Goal: Check status: Check status

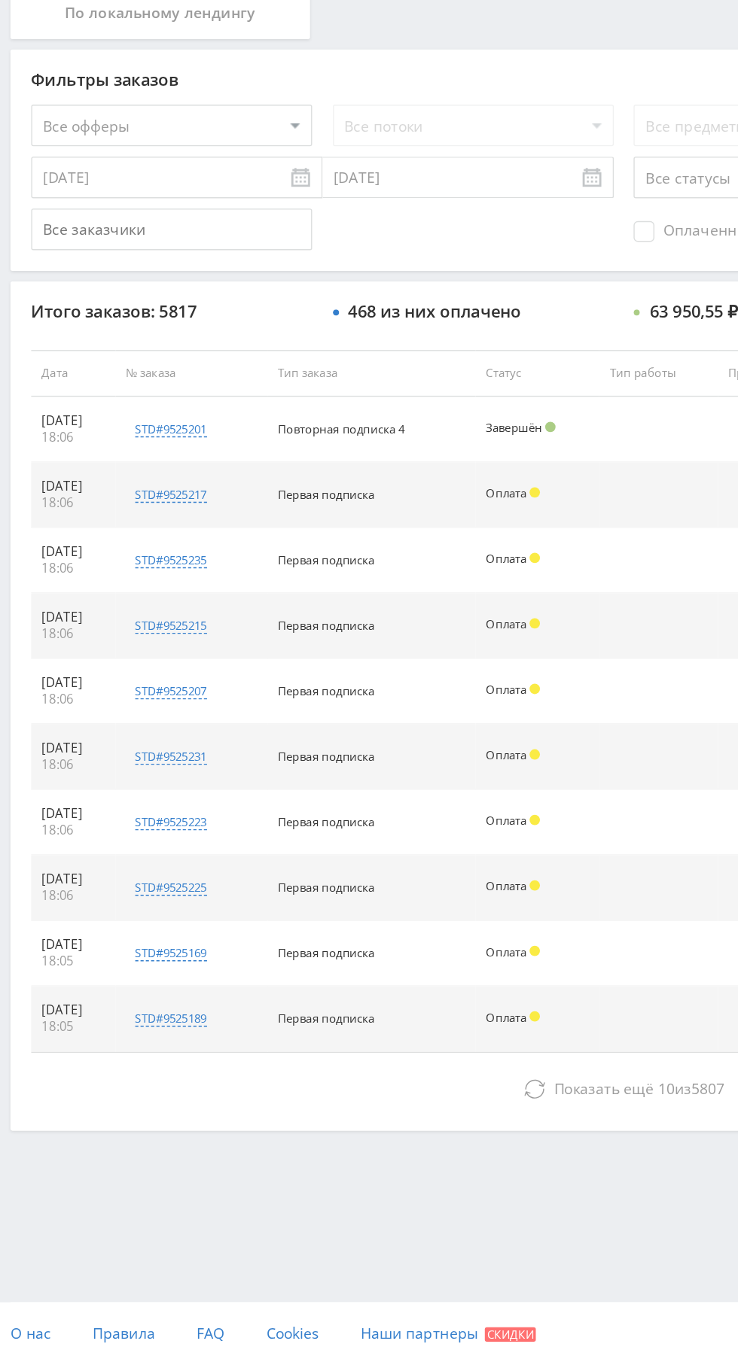
click at [251, 1146] on button "Показать ещё 10 из 5807" at bounding box center [452, 1151] width 858 height 30
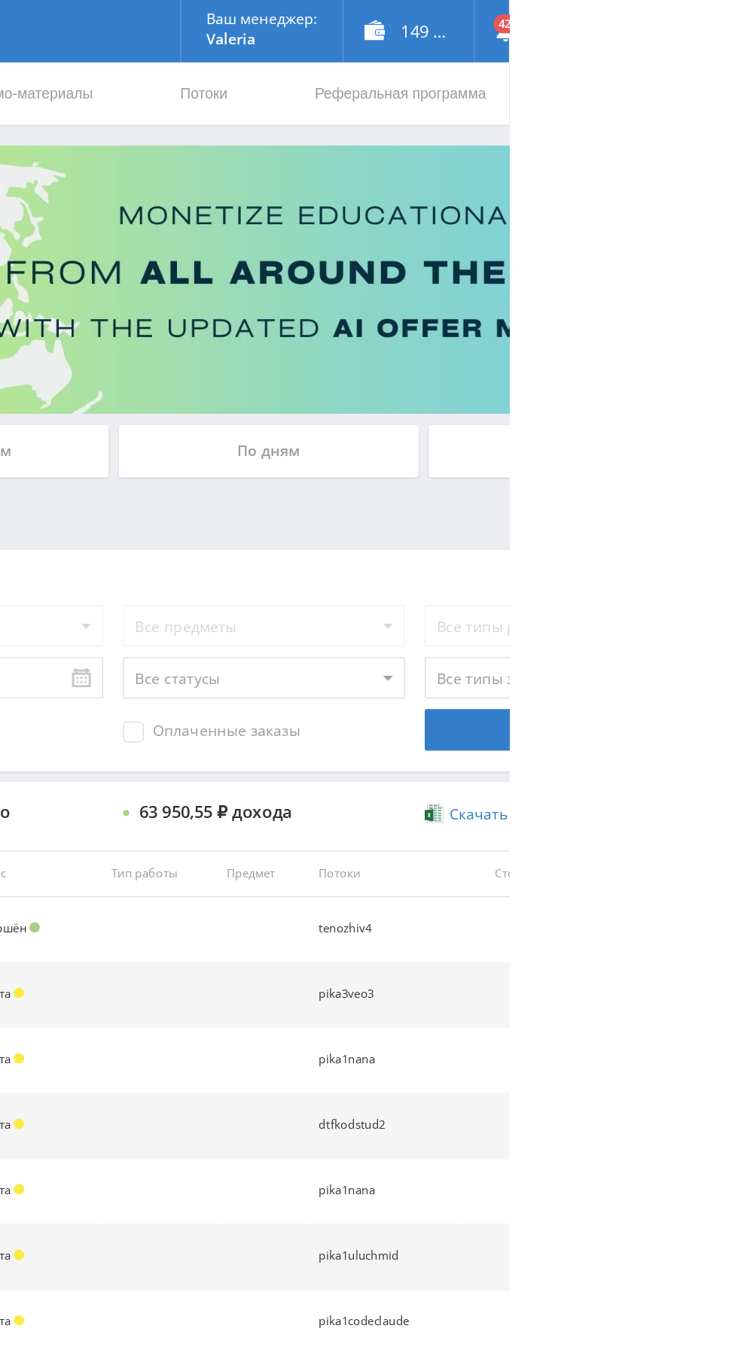
click at [525, 319] on div "По дням" at bounding box center [563, 327] width 217 height 38
click at [0, 0] on input "По дням" at bounding box center [0, 0] width 0 height 0
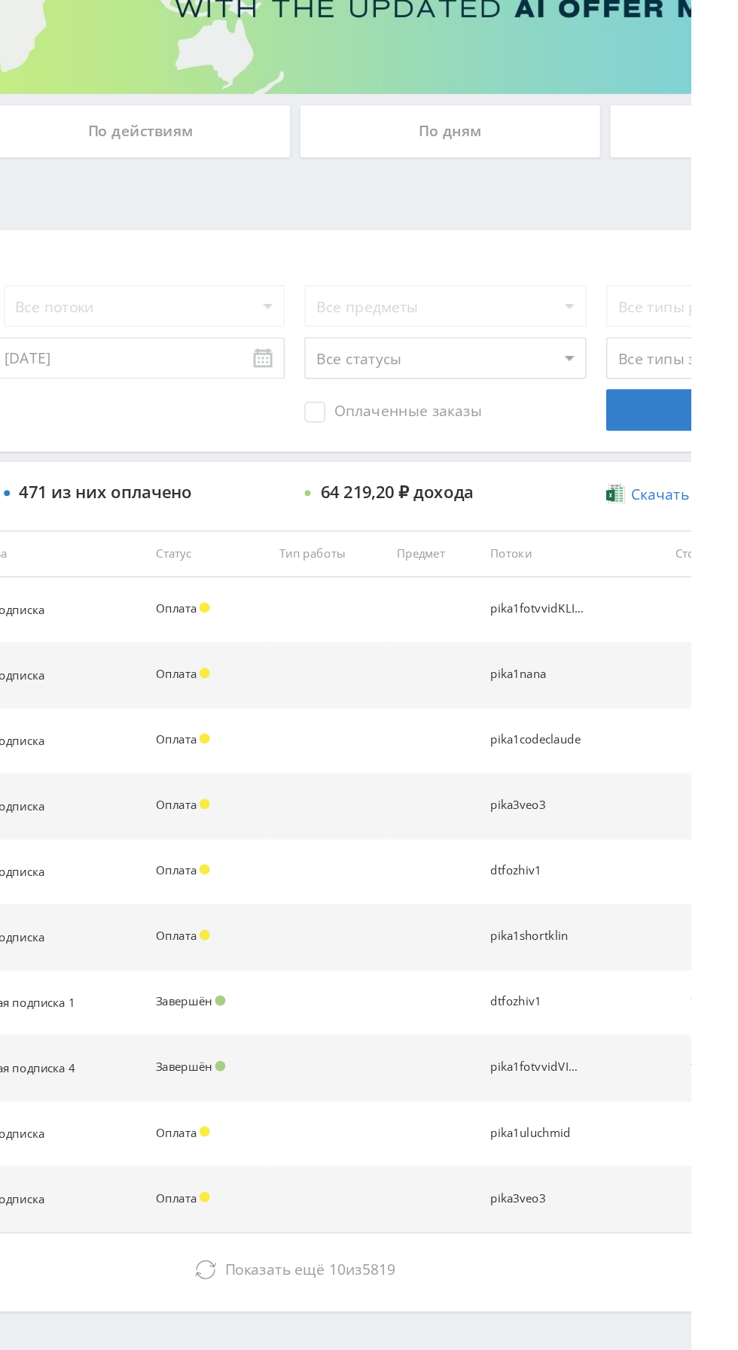
click at [479, 1145] on span "10" at bounding box center [482, 1150] width 12 height 14
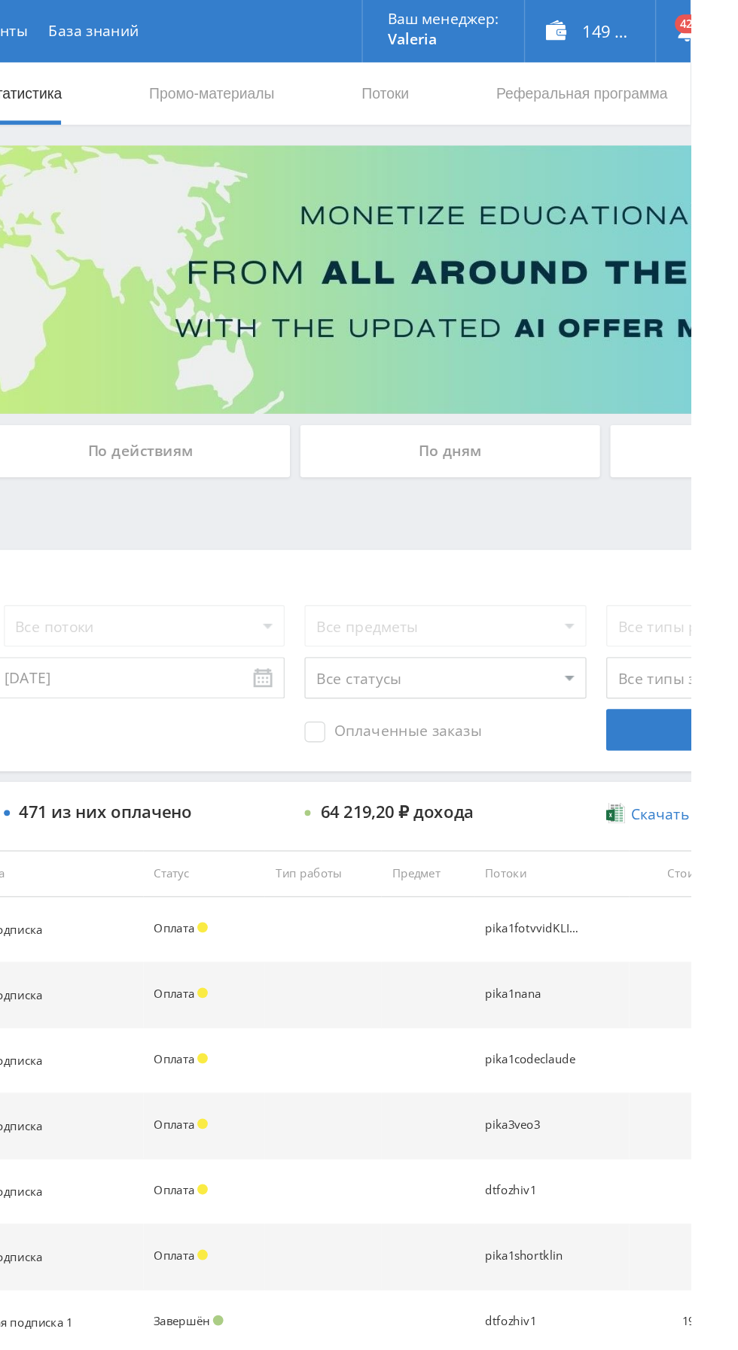
click at [529, 312] on div "По дням" at bounding box center [563, 327] width 217 height 38
click at [0, 0] on input "По дням" at bounding box center [0, 0] width 0 height 0
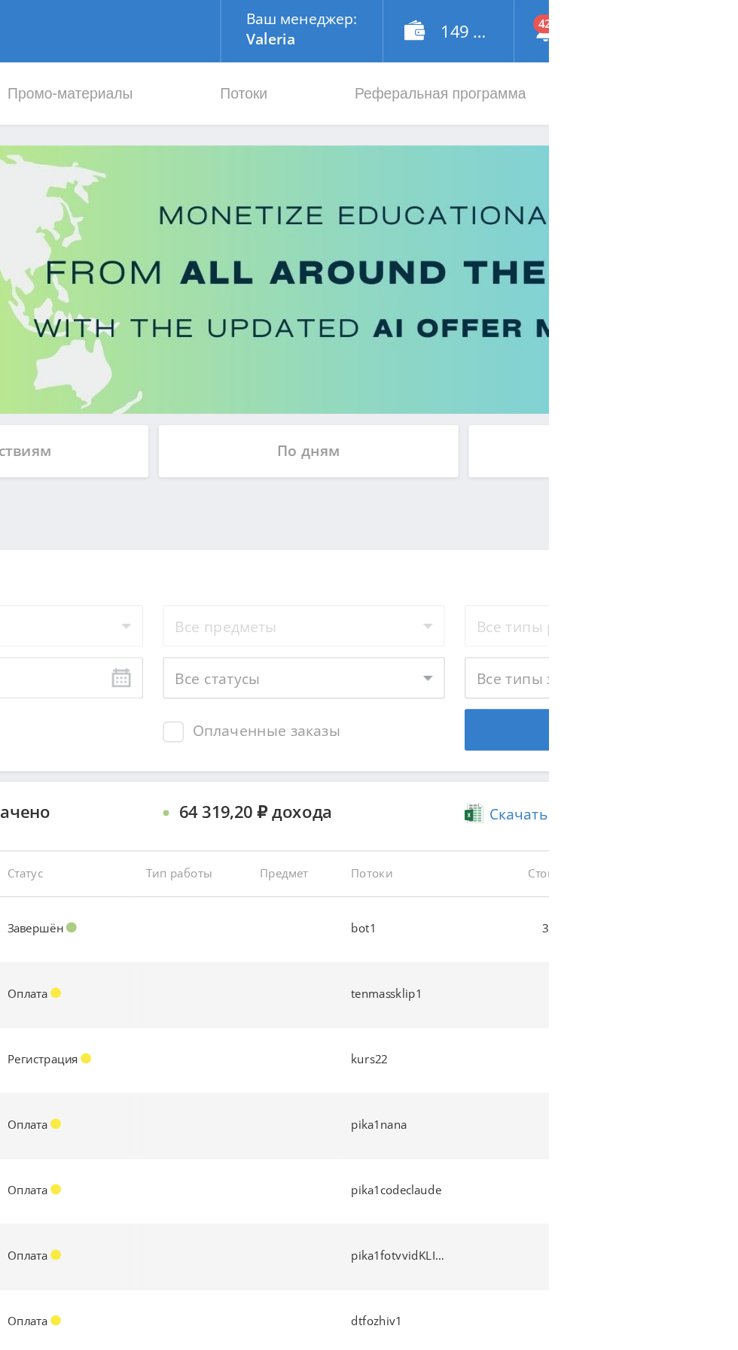
click at [564, 323] on div "По дням" at bounding box center [563, 327] width 217 height 38
click at [0, 0] on input "По дням" at bounding box center [0, 0] width 0 height 0
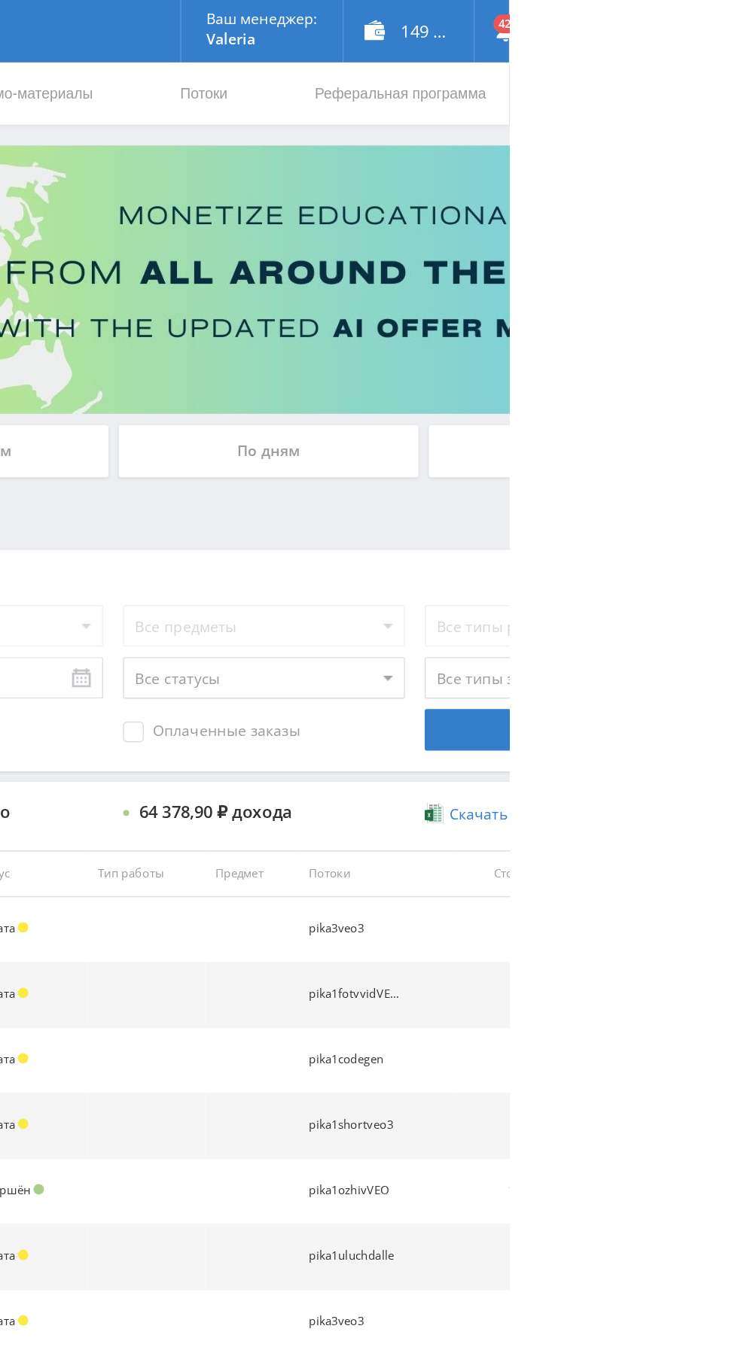
click at [623, 324] on div "По дням" at bounding box center [563, 327] width 217 height 38
click at [0, 0] on input "По дням" at bounding box center [0, 0] width 0 height 0
